Goal: Information Seeking & Learning: Learn about a topic

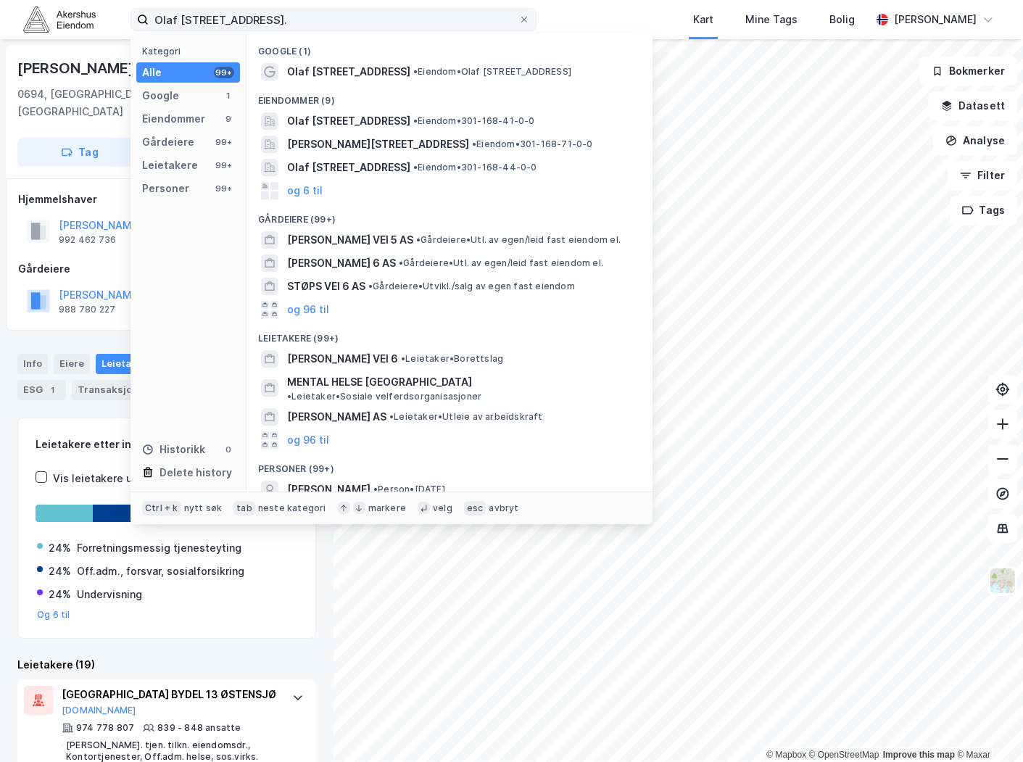
drag, startPoint x: 0, startPoint y: 0, endPoint x: 247, endPoint y: 10, distance: 247.4
click at [247, 10] on input "Olaf [STREET_ADDRESS]." at bounding box center [334, 20] width 370 height 22
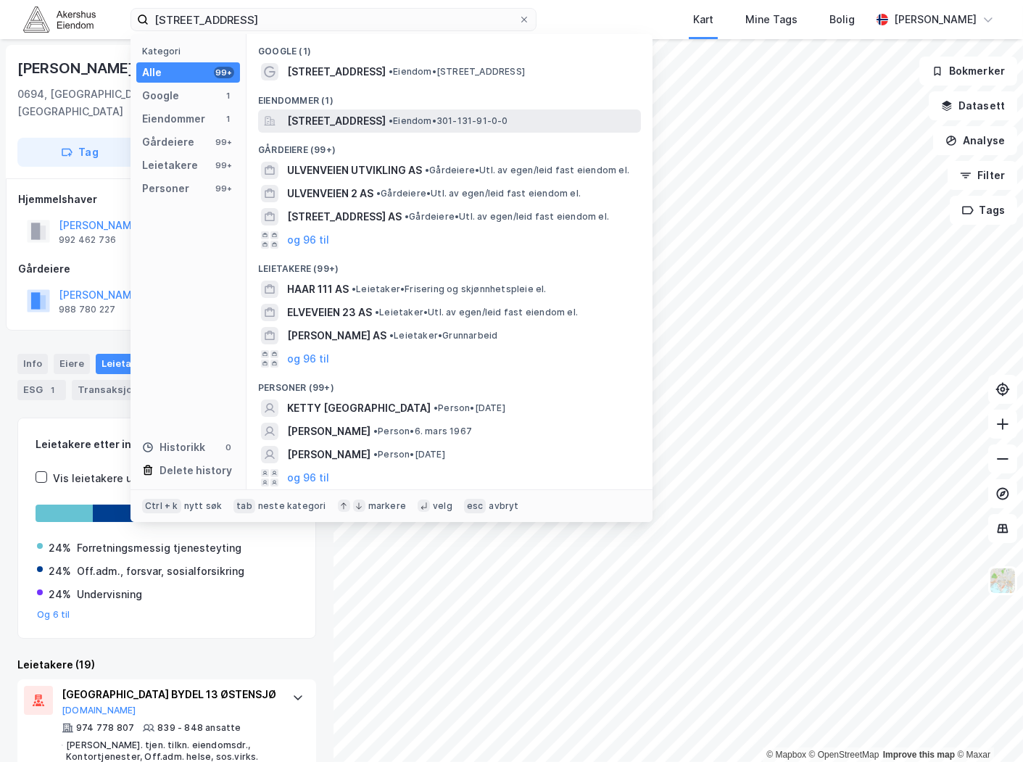
click at [386, 124] on span "[STREET_ADDRESS]" at bounding box center [336, 120] width 99 height 17
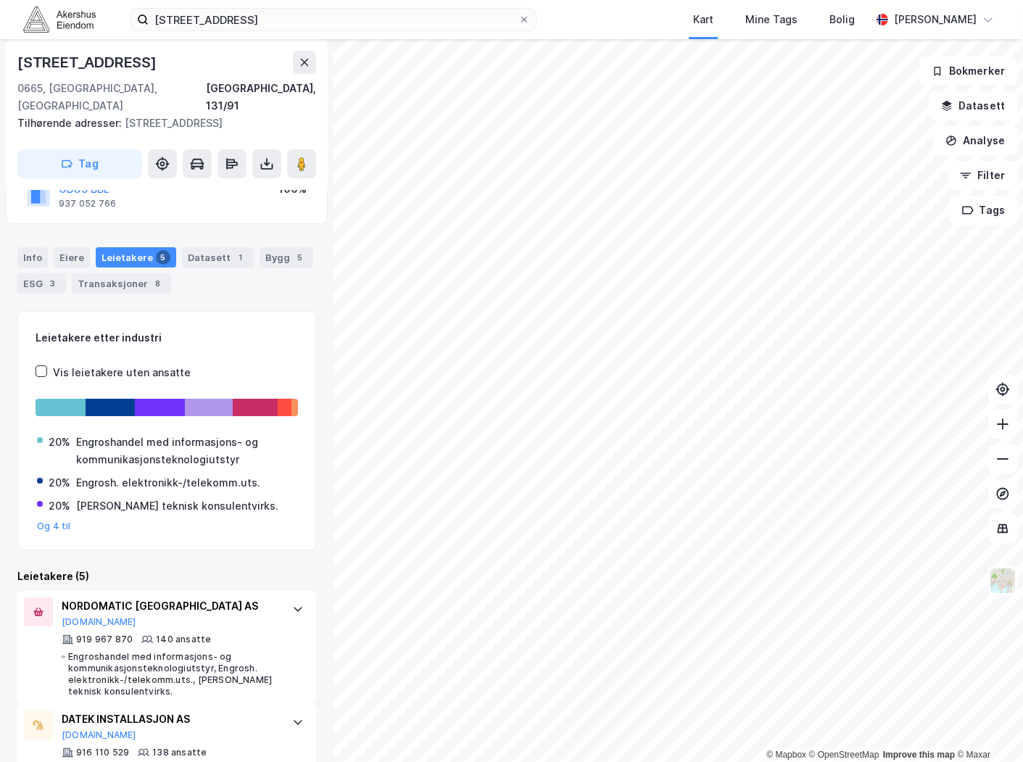
scroll to position [161, 0]
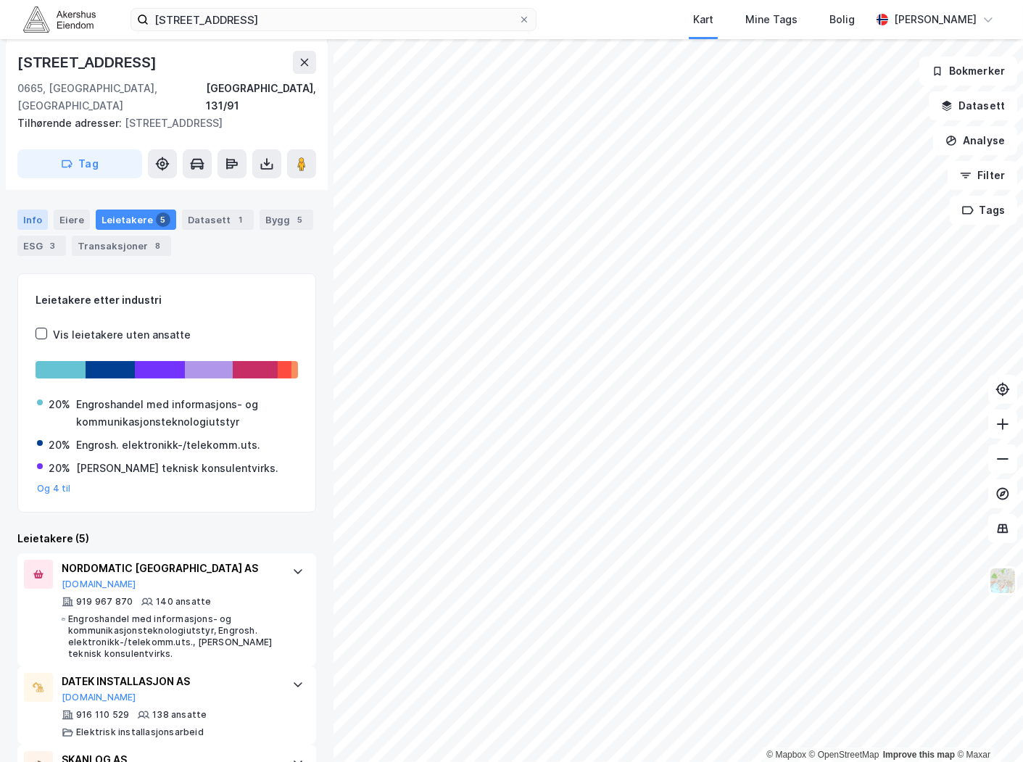
click at [30, 209] on div "Info" at bounding box center [32, 219] width 30 height 20
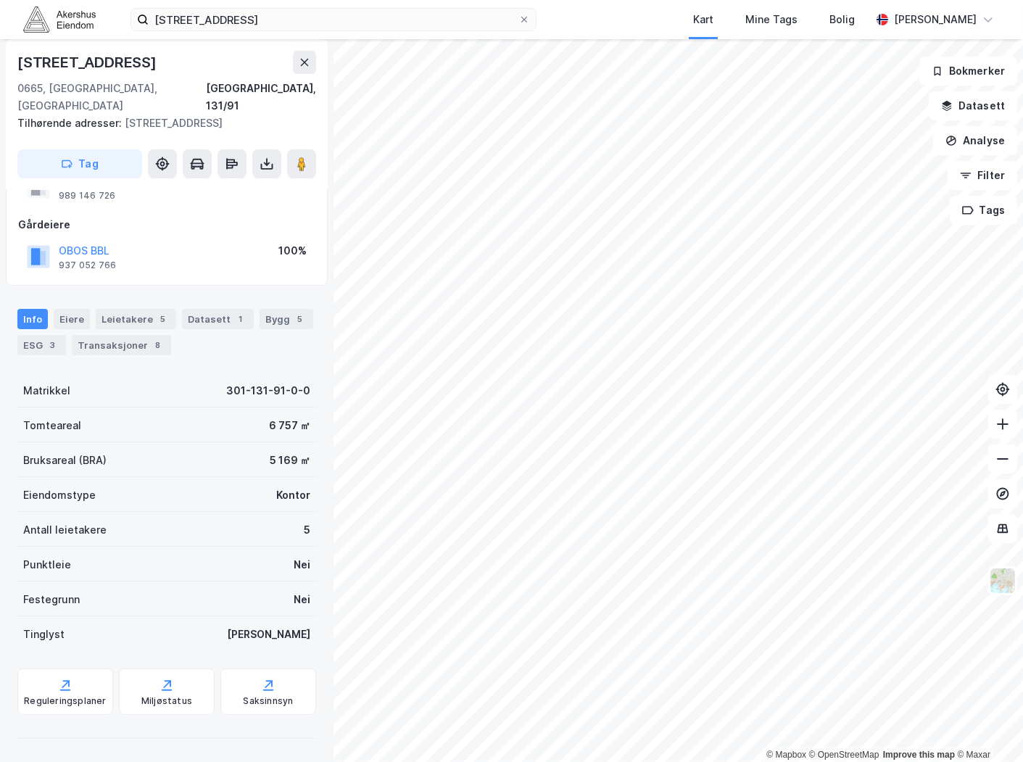
scroll to position [45, 0]
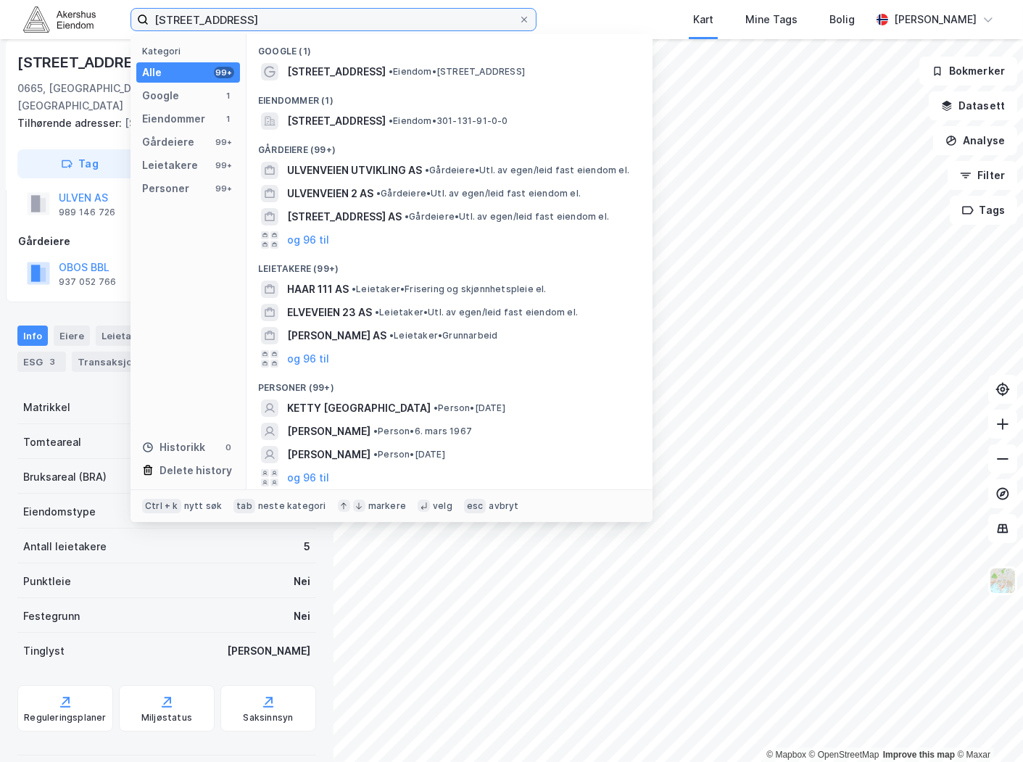
click at [307, 12] on input "[STREET_ADDRESS]" at bounding box center [334, 20] width 370 height 22
click at [306, 12] on input "[STREET_ADDRESS]" at bounding box center [334, 20] width 370 height 22
paste input "Vestre Vanemvei 15, 1599 Moss"
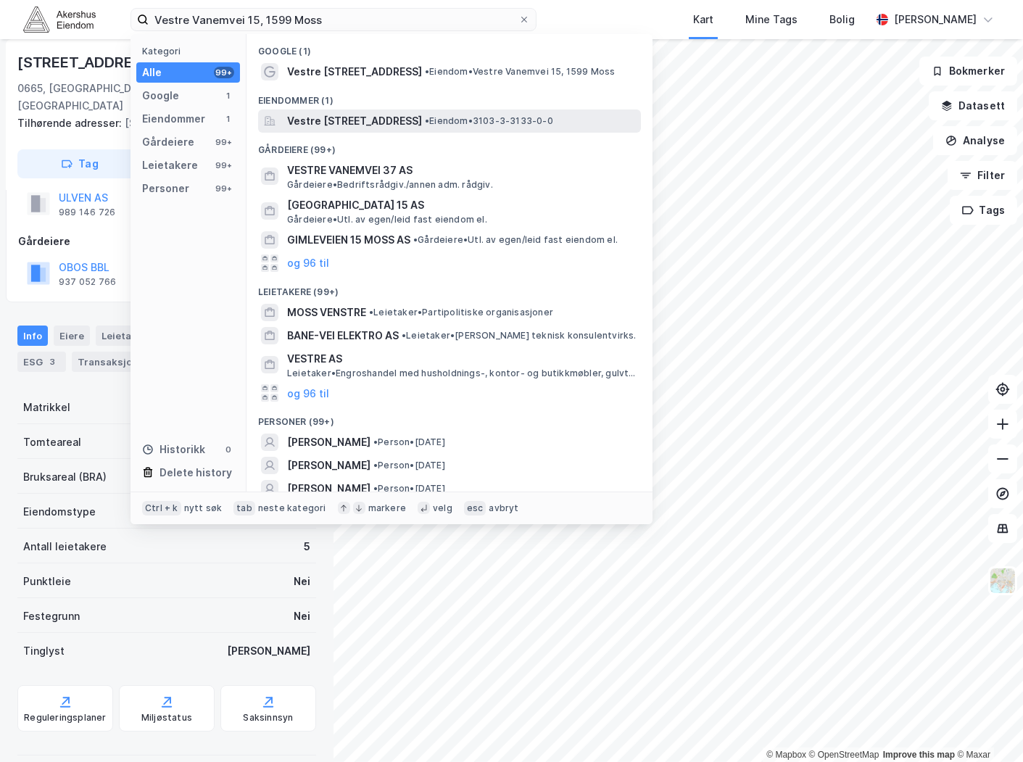
click at [402, 119] on span "Vestre [STREET_ADDRESS]" at bounding box center [354, 120] width 135 height 17
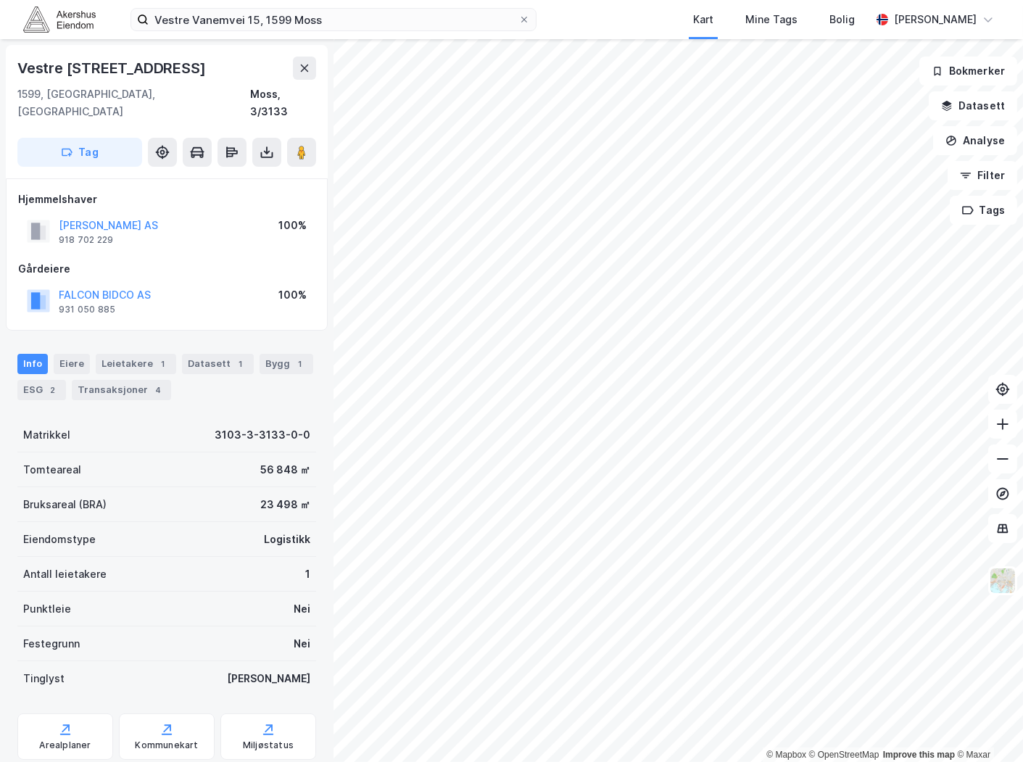
scroll to position [27, 0]
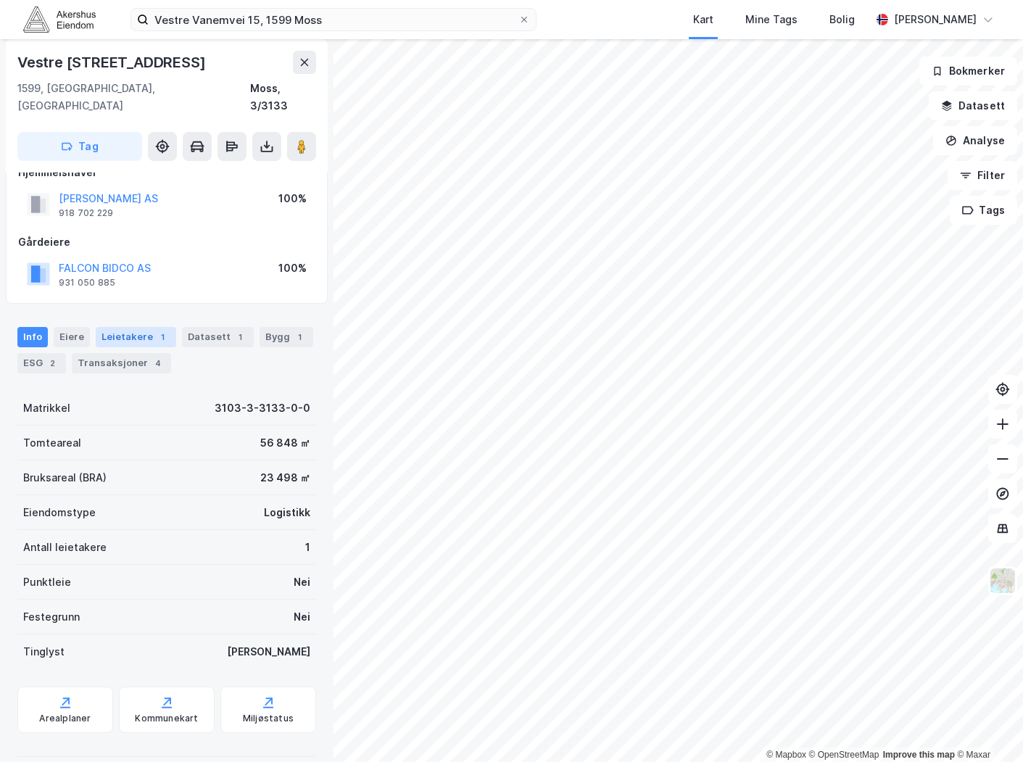
click at [136, 327] on div "Leietakere 1" at bounding box center [136, 337] width 80 height 20
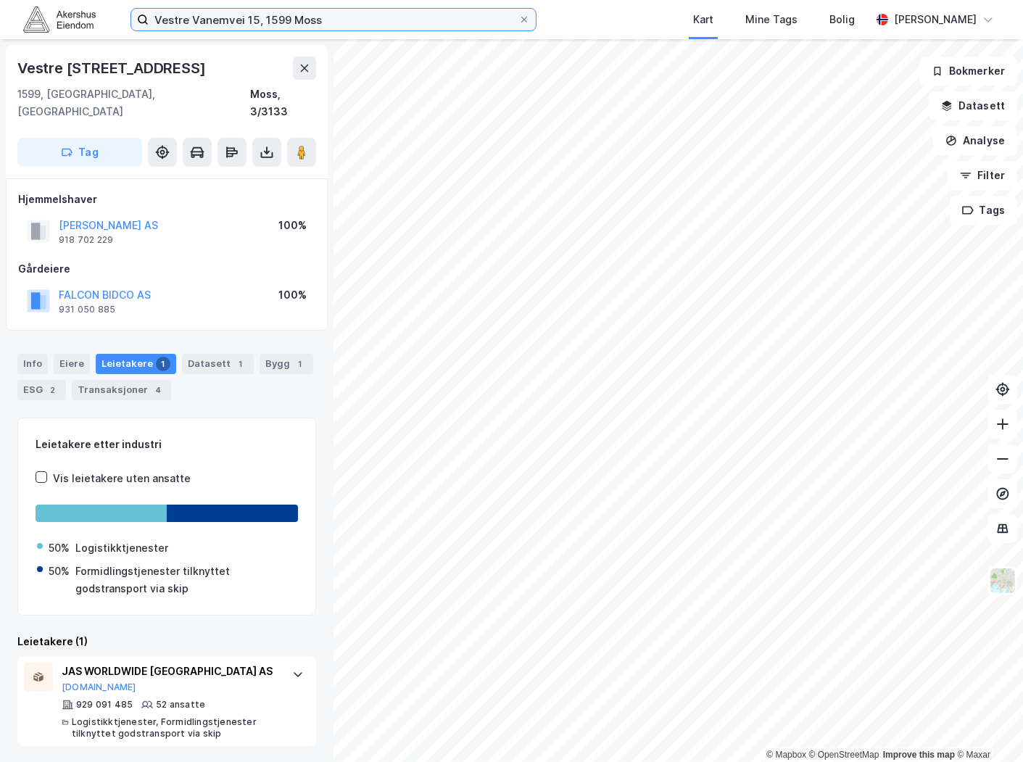
click at [271, 16] on input "Vestre Vanemvei 15, 1599 Moss" at bounding box center [334, 20] width 370 height 22
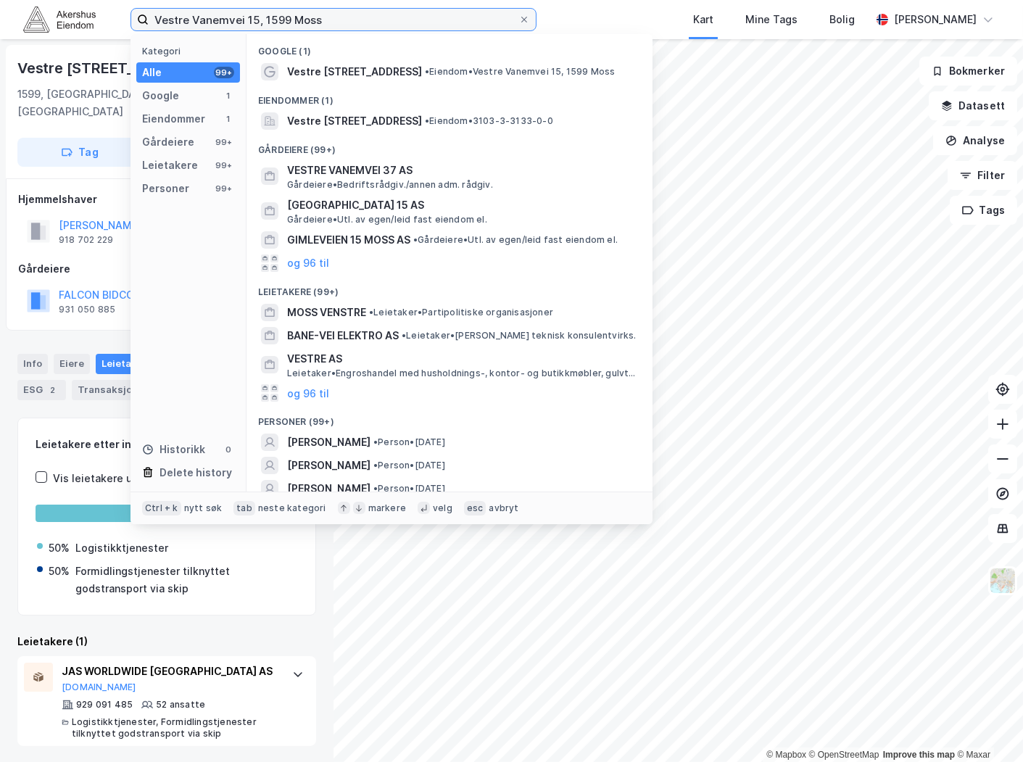
click at [271, 16] on input "Vestre Vanemvei 15, 1599 Moss" at bounding box center [334, 20] width 370 height 22
paste input "[STREET_ADDRESS]"
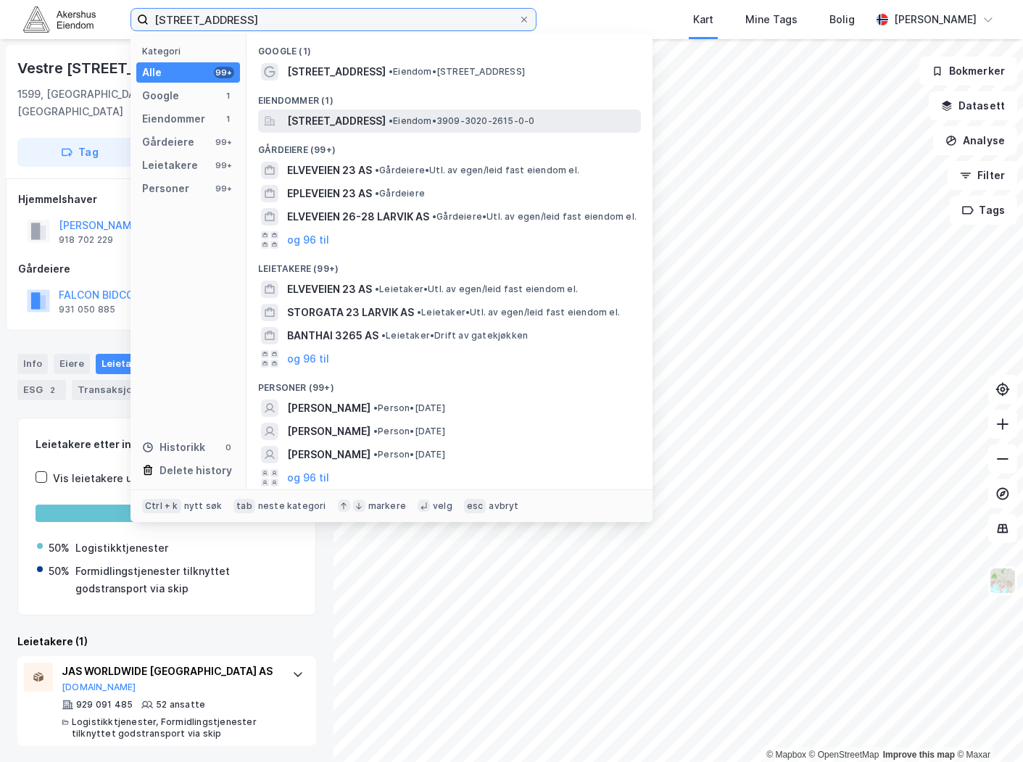
type input "[STREET_ADDRESS]"
click at [379, 125] on span "[STREET_ADDRESS]" at bounding box center [336, 120] width 99 height 17
